Goal: Find specific page/section: Find specific page/section

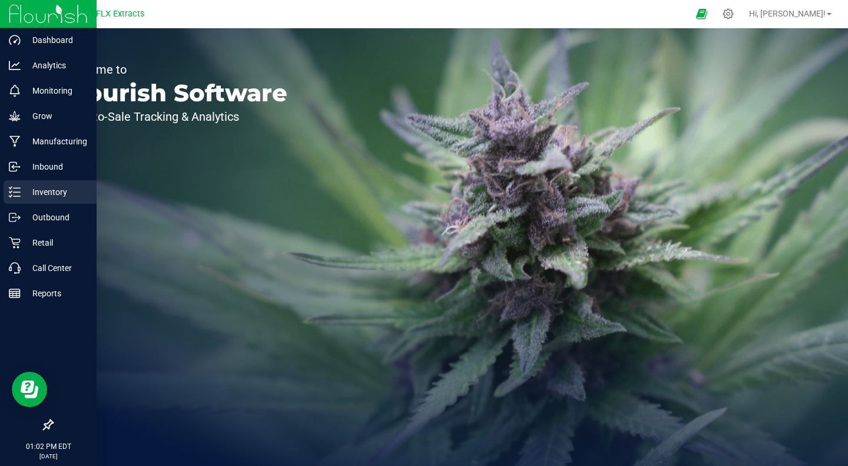
click at [53, 191] on p "Inventory" at bounding box center [56, 192] width 71 height 14
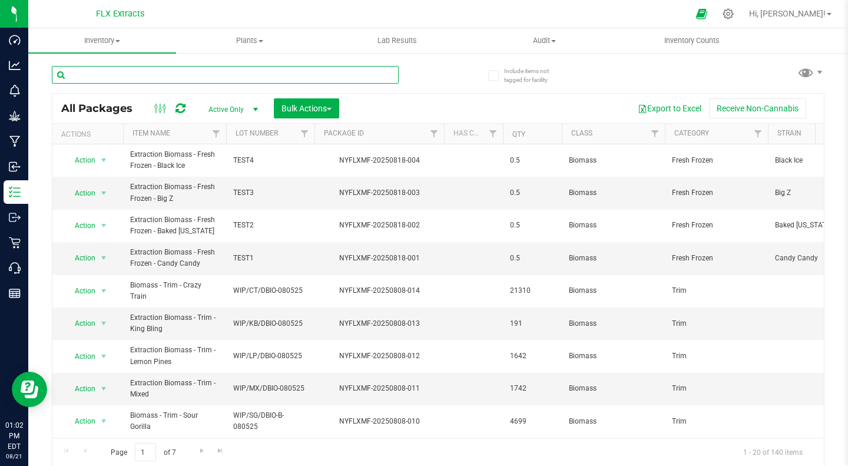
click at [162, 75] on input "text" at bounding box center [225, 75] width 347 height 18
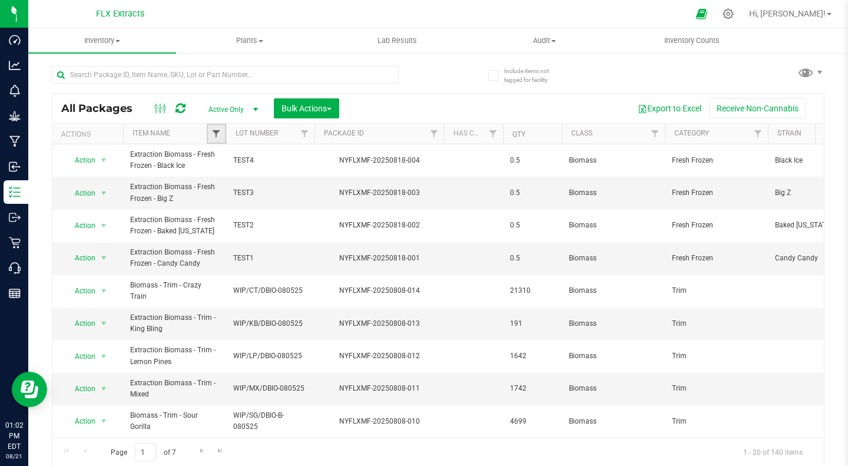
click at [218, 132] on span "Filter" at bounding box center [215, 133] width 9 height 9
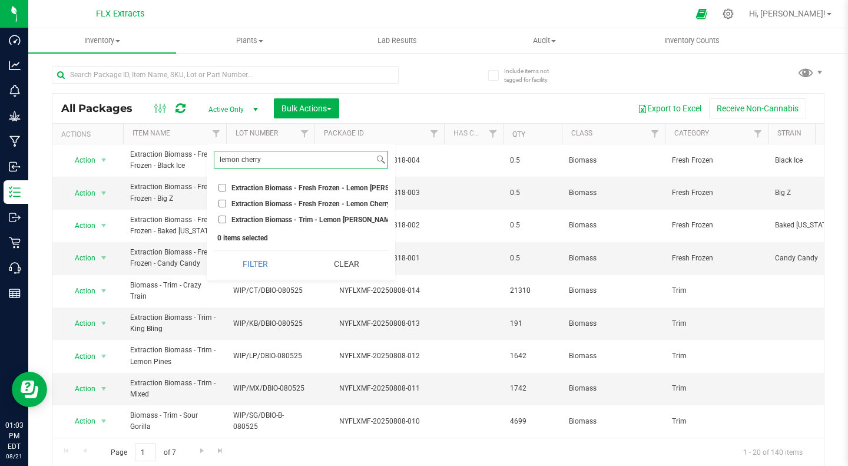
scroll to position [0, 1]
type input "lemon cherry"
click at [221, 187] on input "Extraction Biomass - Fresh Frozen - Lemon [PERSON_NAME]" at bounding box center [222, 188] width 8 height 8
checkbox input "true"
click at [252, 268] on button "Filter" at bounding box center [255, 264] width 83 height 26
